Goal: Navigation & Orientation: Find specific page/section

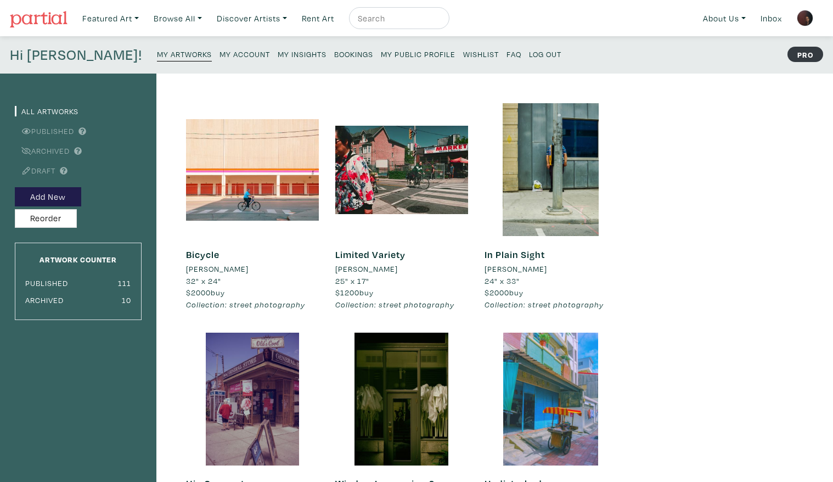
click at [278, 55] on small "My Insights" at bounding box center [302, 54] width 49 height 10
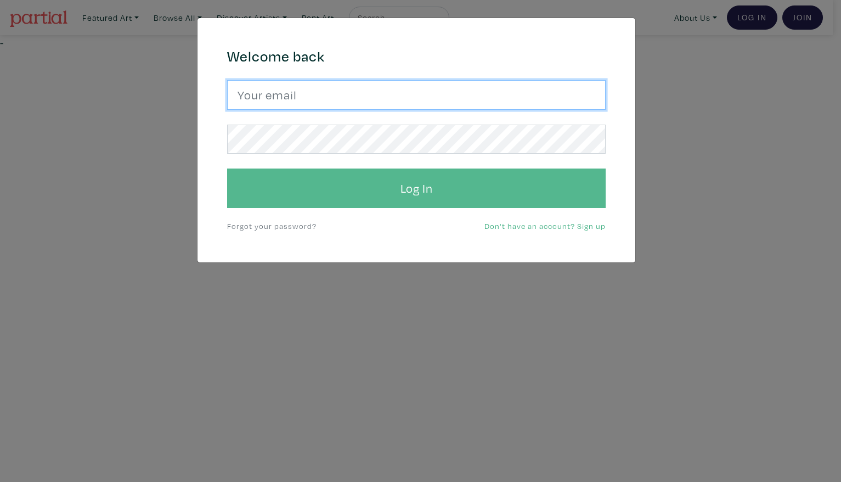
type input "Harley.yang@gmail.com"
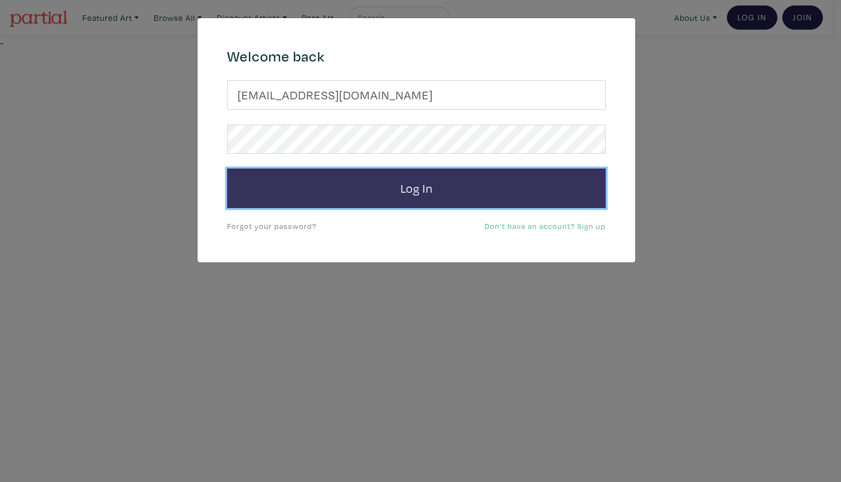
click at [499, 198] on button "Log In" at bounding box center [416, 188] width 379 height 40
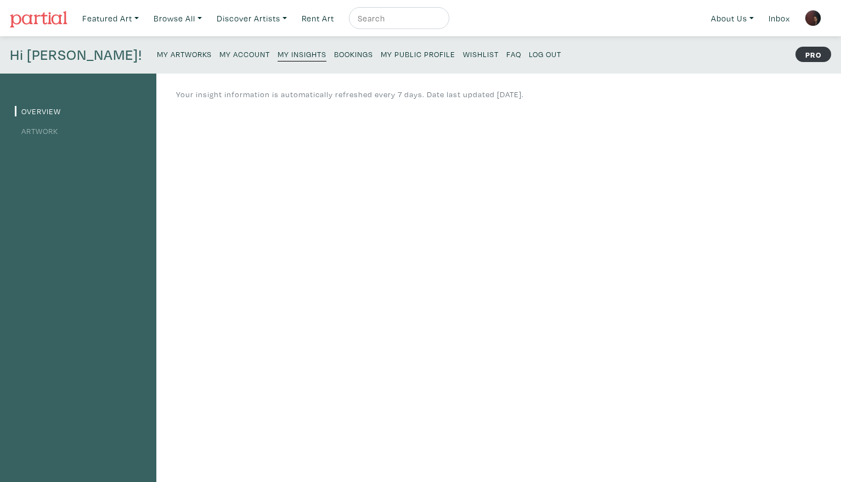
click at [47, 133] on link "Artwork" at bounding box center [36, 131] width 43 height 10
